Goal: Find specific page/section: Find specific page/section

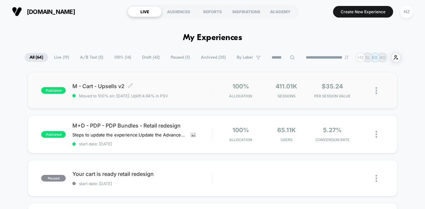
scroll to position [52, 0]
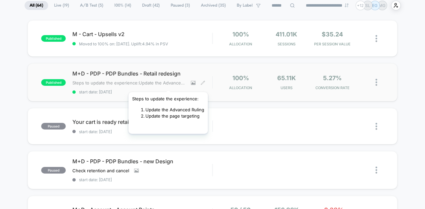
click at [38, 84] on span "Steps to update the experience:Update the Advanced RulingUpdate the page target…" at bounding box center [128, 82] width 113 height 5
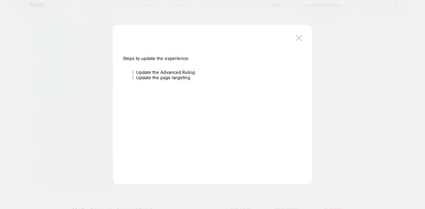
click at [38, 38] on div "Steps to update the experience: Update the Advanced Ruling Update the page targ…" at bounding box center [212, 108] width 199 height 153
click at [38, 37] on button at bounding box center [299, 38] width 10 height 10
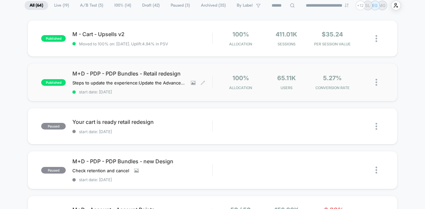
click at [38, 73] on span "M+D - PDP - PDP Bundles - Retail redesign" at bounding box center [142, 73] width 140 height 7
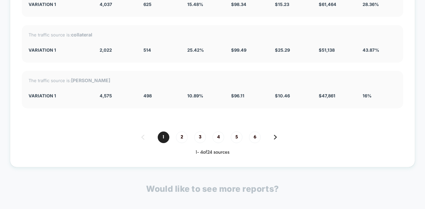
scroll to position [1973, 0]
click at [38, 133] on span "2" at bounding box center [182, 138] width 12 height 12
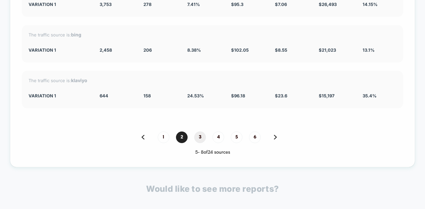
click at [38, 132] on span "3" at bounding box center [200, 138] width 12 height 12
click at [38, 132] on div "1 2 3 4 5 6" at bounding box center [212, 138] width 381 height 12
click at [38, 132] on span "5" at bounding box center [237, 138] width 12 height 12
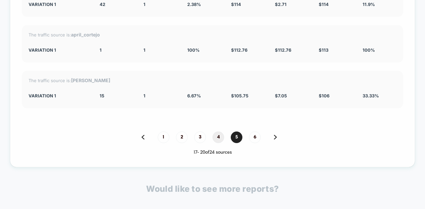
click at [38, 132] on span "4" at bounding box center [218, 138] width 12 height 12
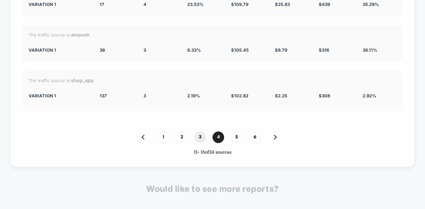
click at [38, 133] on span "3" at bounding box center [200, 138] width 12 height 12
